Goal: Task Accomplishment & Management: Manage account settings

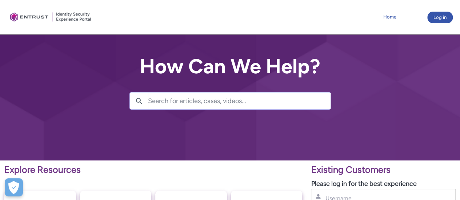
click at [389, 21] on link "Home" at bounding box center [389, 17] width 17 height 11
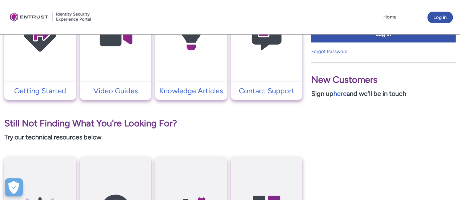
scroll to position [136, 0]
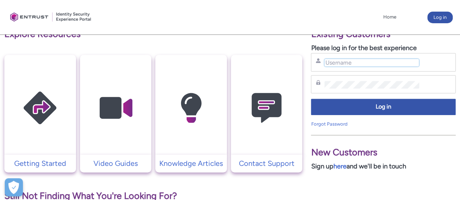
click at [367, 60] on input "Username" at bounding box center [371, 63] width 95 height 8
type input "[EMAIL_ADDRESS][DOMAIN_NAME]"
